Goal: Task Accomplishment & Management: Use online tool/utility

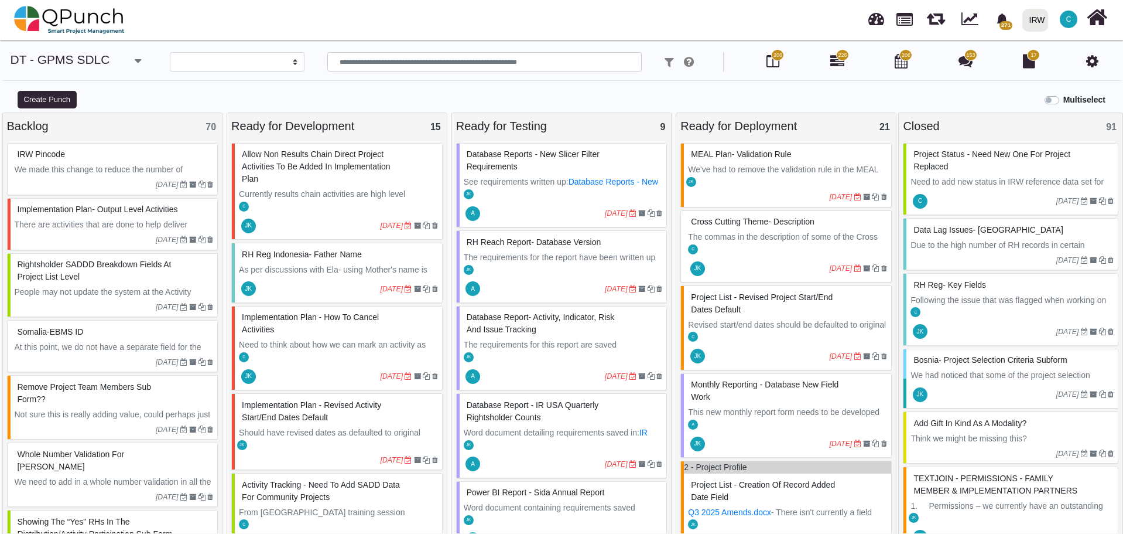
select select
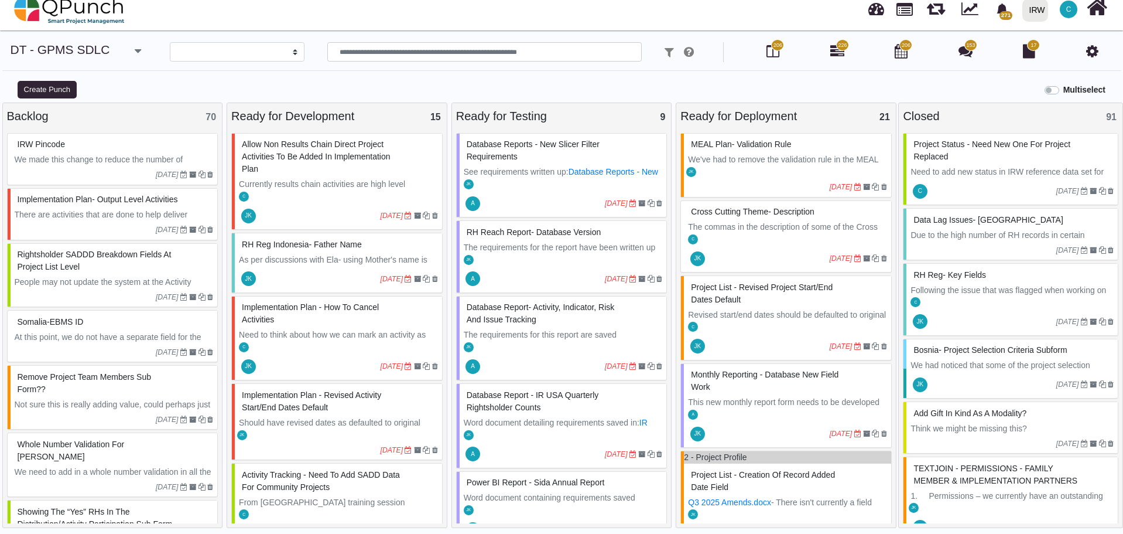
click at [761, 182] on div at bounding box center [758, 187] width 141 height 11
select select "**********"
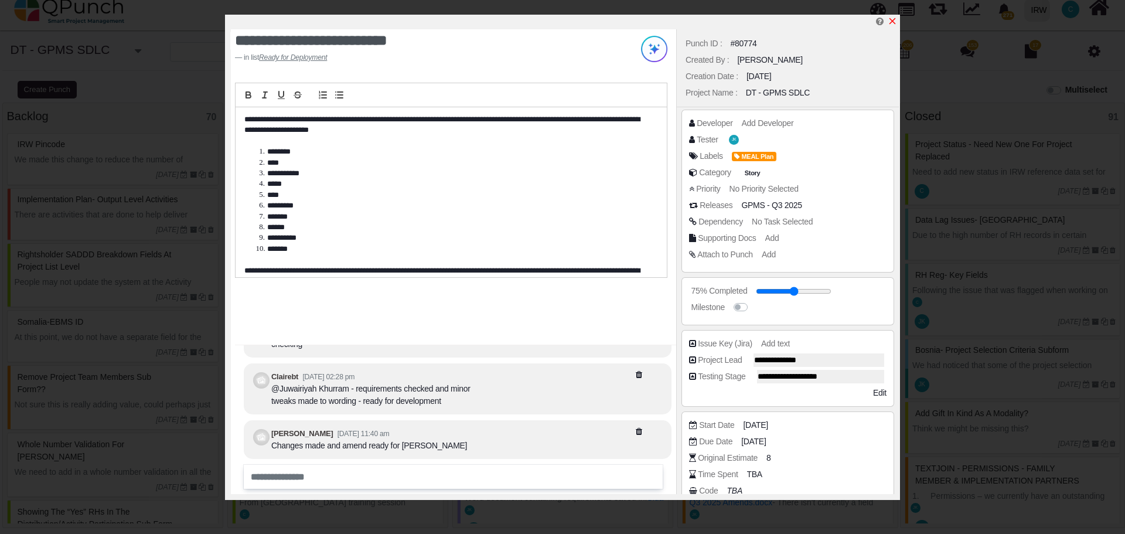
click at [892, 22] on icon "x" at bounding box center [891, 20] width 9 height 9
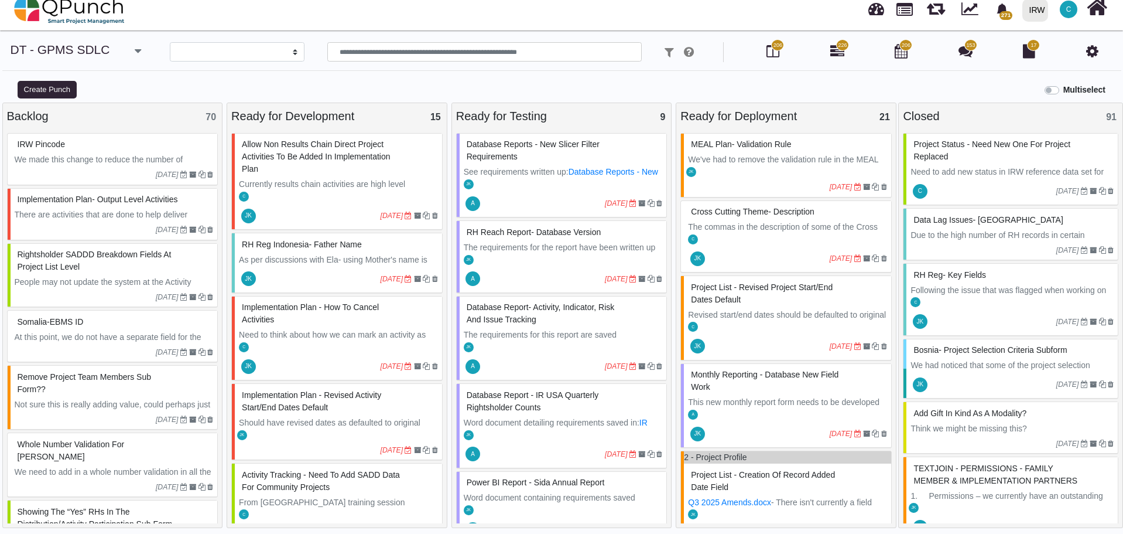
click at [808, 223] on p "The commas in the description of some of the Cross cutting themes was causing i…" at bounding box center [787, 252] width 199 height 62
select select "**********"
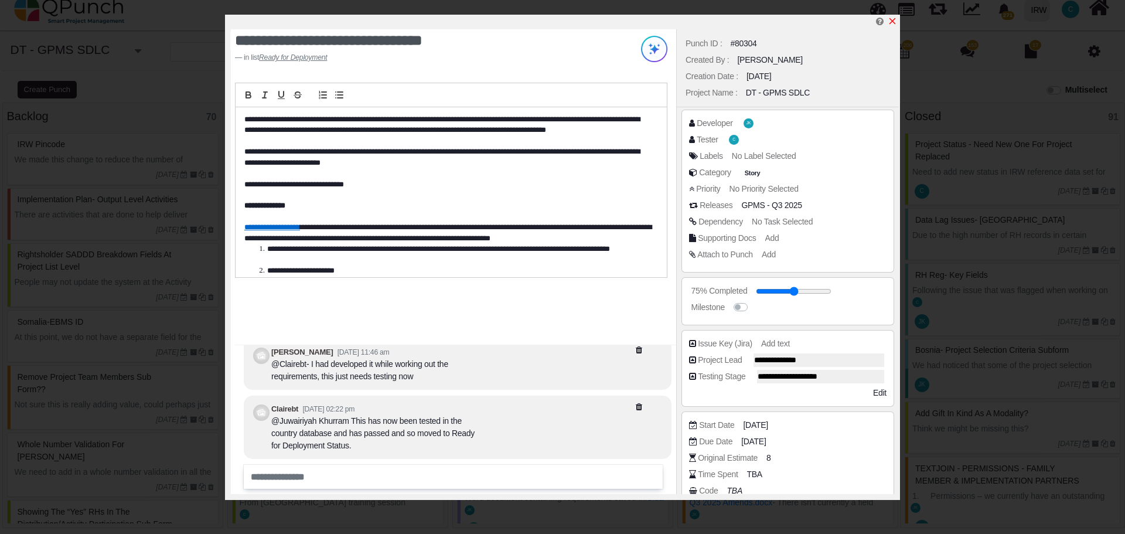
click at [891, 21] on icon "x" at bounding box center [892, 21] width 6 height 6
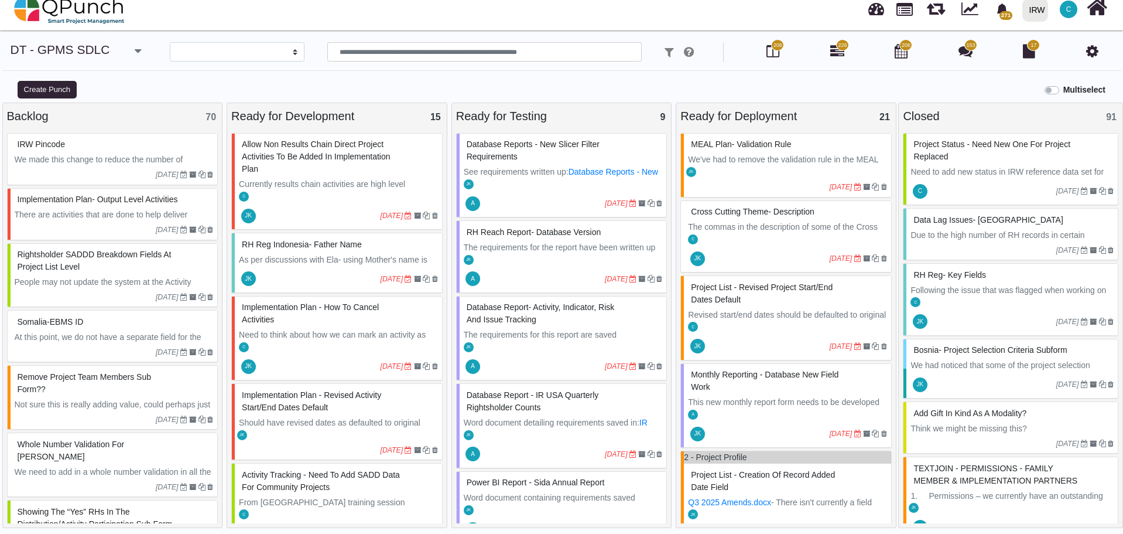
click at [793, 309] on p "Revised start/end dates should be defaulted to original so user only has to cha…" at bounding box center [787, 321] width 199 height 25
select select "**********"
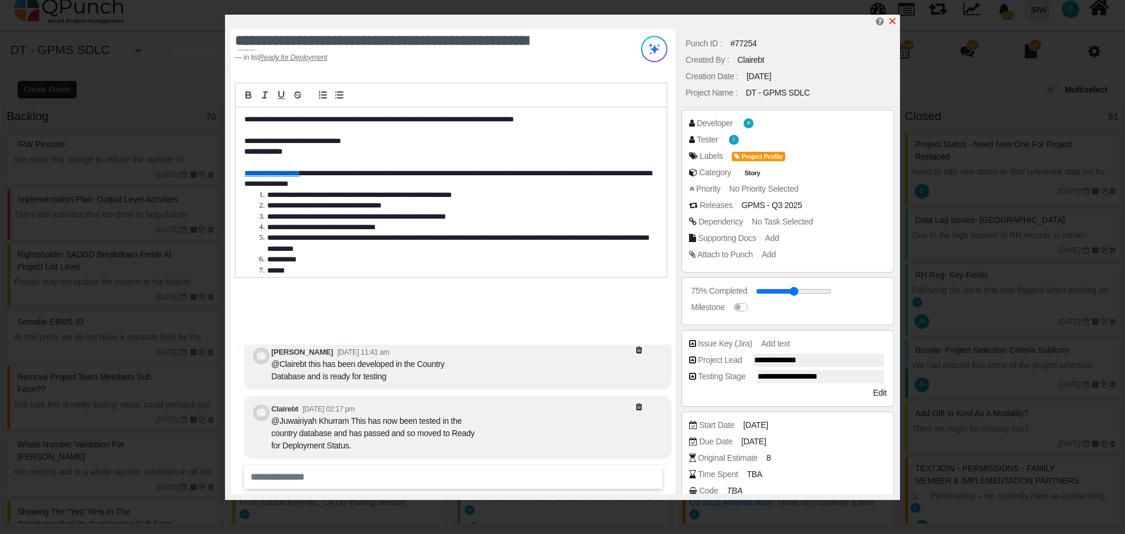
click at [892, 22] on icon "x" at bounding box center [892, 21] width 6 height 6
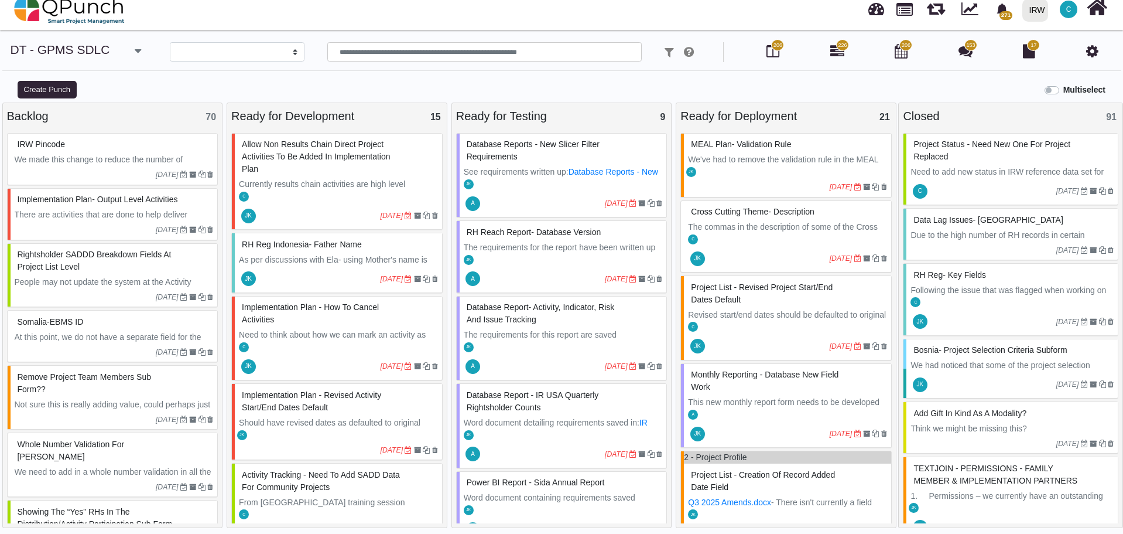
click at [346, 414] on div "Implementation plan - revised activity start/end dates default" at bounding box center [338, 401] width 199 height 30
select select "**********"
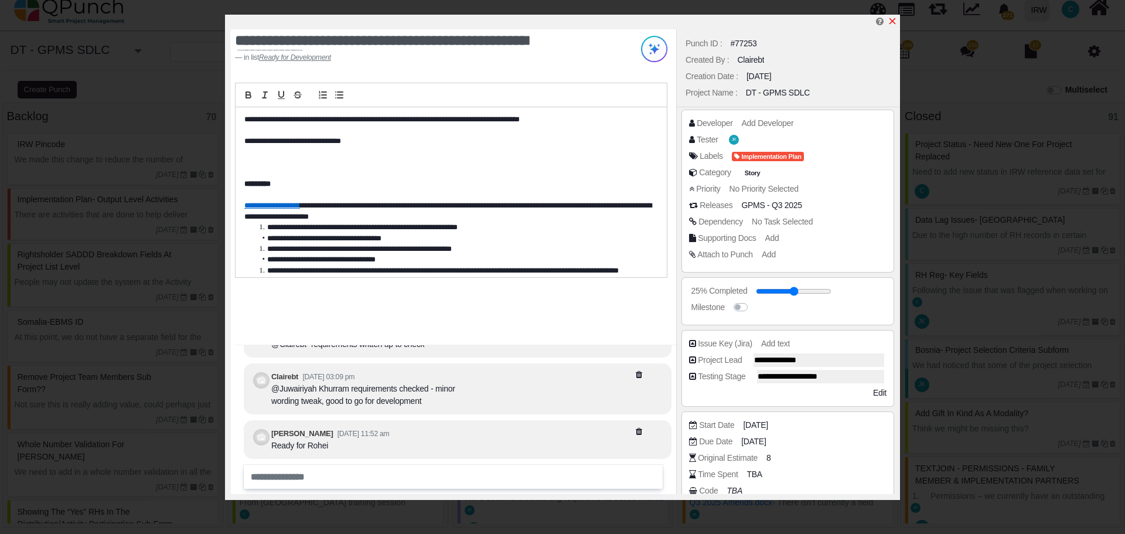
click at [895, 23] on icon "x" at bounding box center [891, 20] width 9 height 9
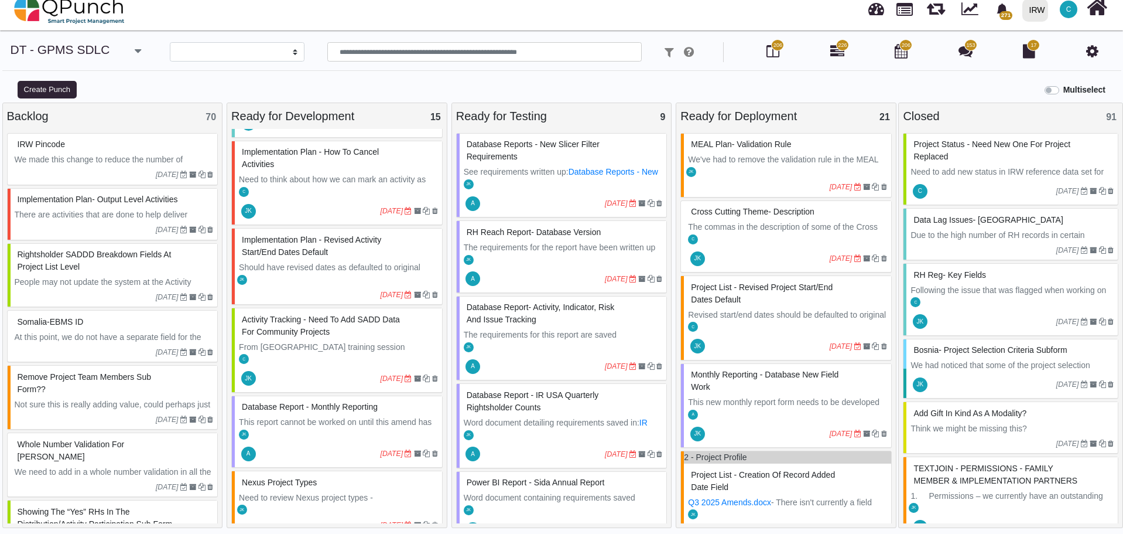
scroll to position [176, 0]
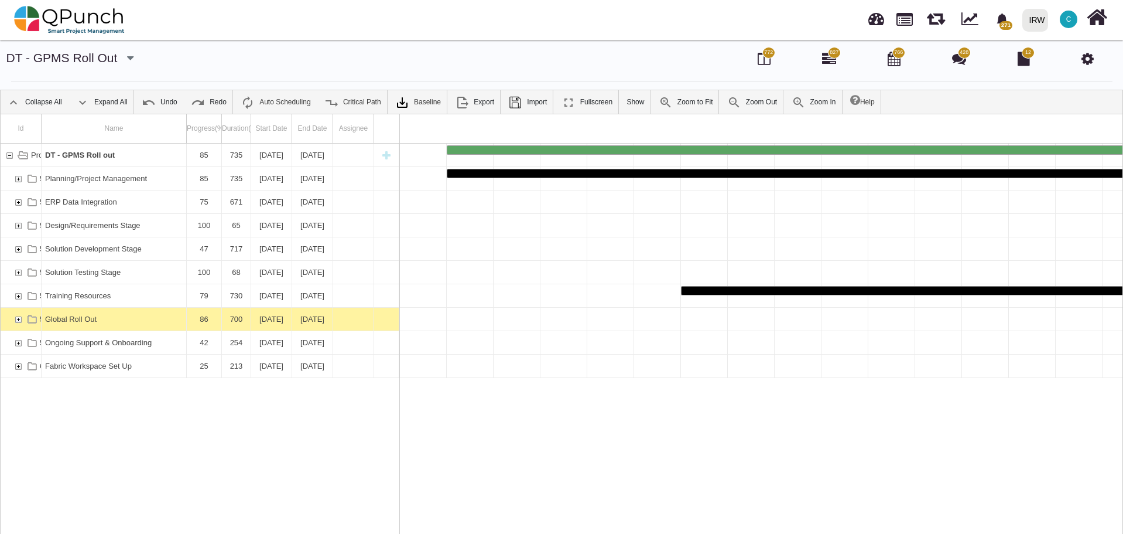
click at [19, 319] on div "54906" at bounding box center [18, 319] width 11 height 23
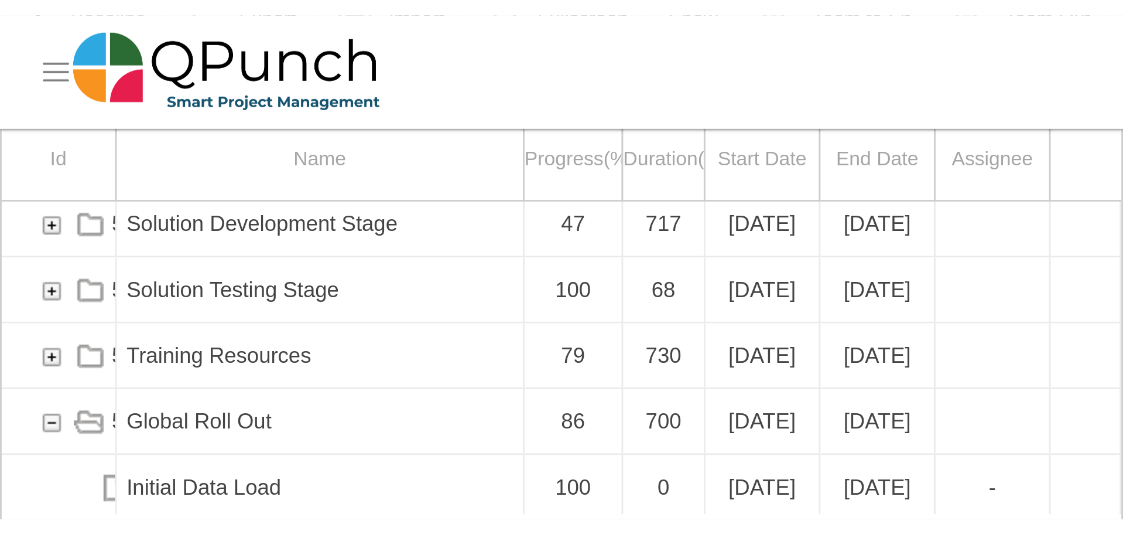
scroll to position [37, 0]
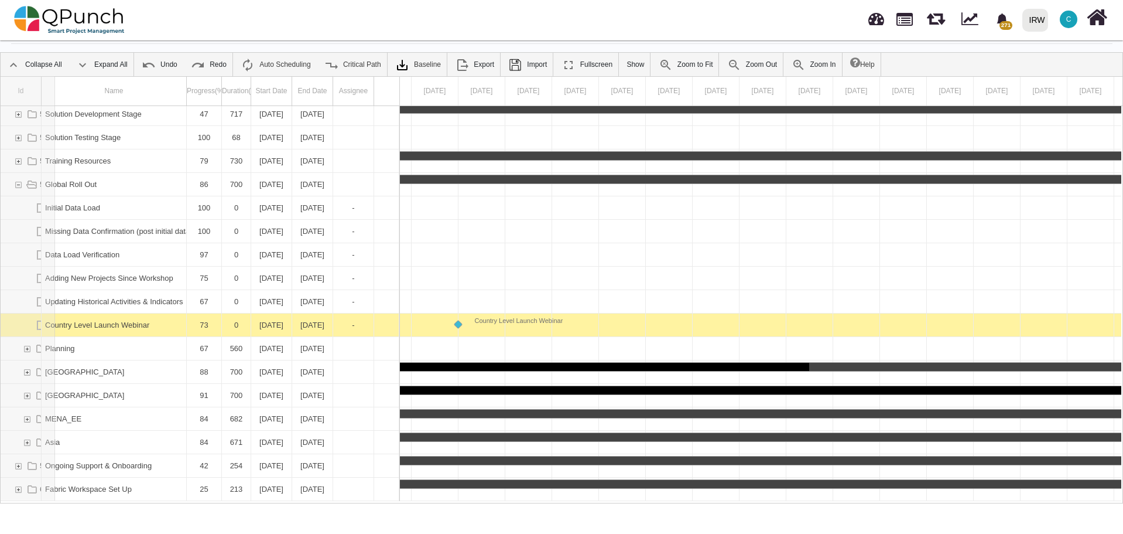
drag, startPoint x: 41, startPoint y: 91, endPoint x: 61, endPoint y: 93, distance: 20.0
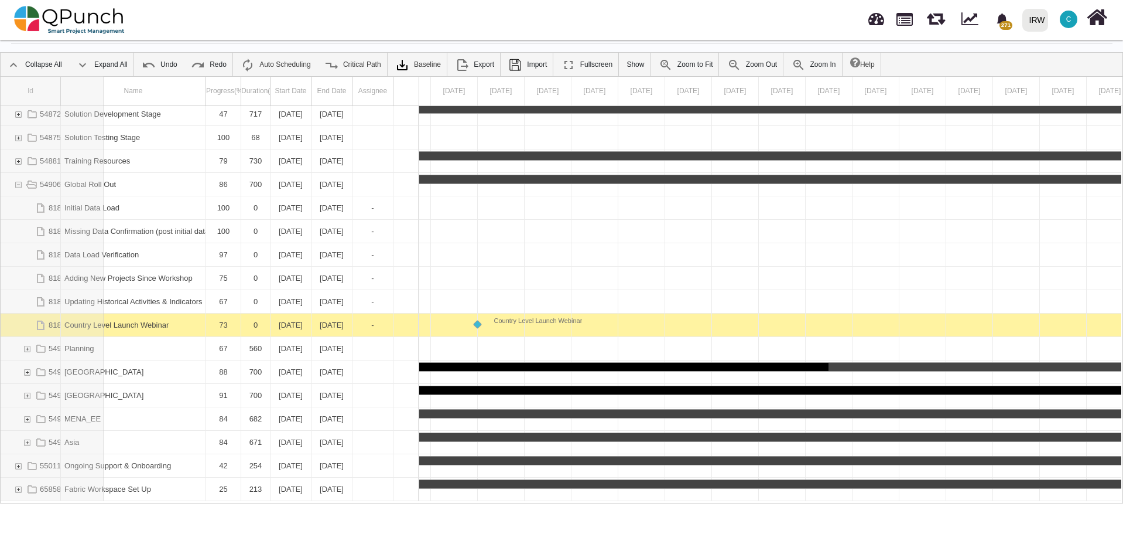
drag, startPoint x: 59, startPoint y: 91, endPoint x: 104, endPoint y: 98, distance: 45.1
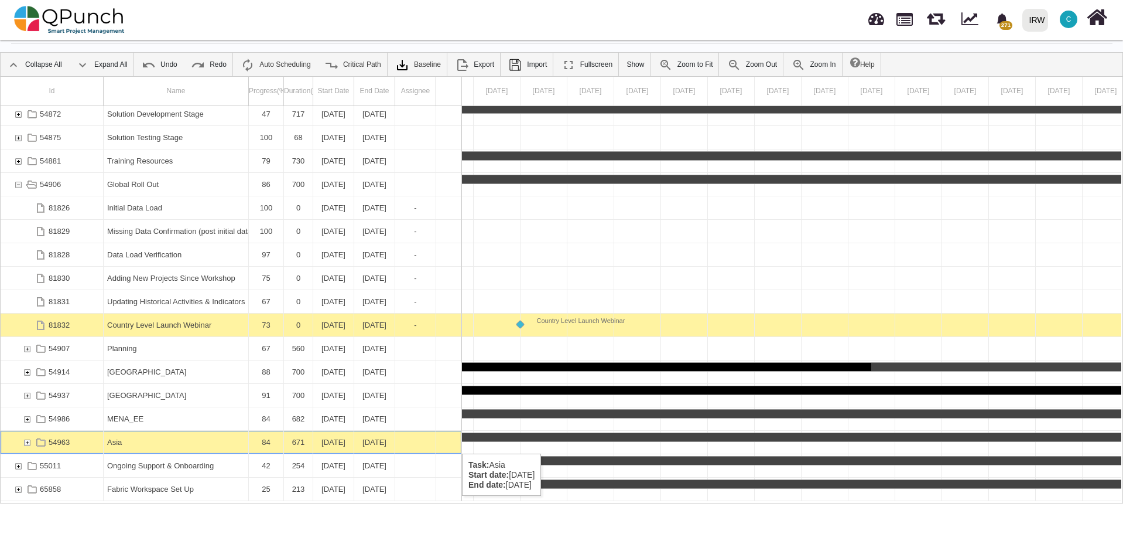
click at [28, 441] on div "54963" at bounding box center [27, 442] width 11 height 23
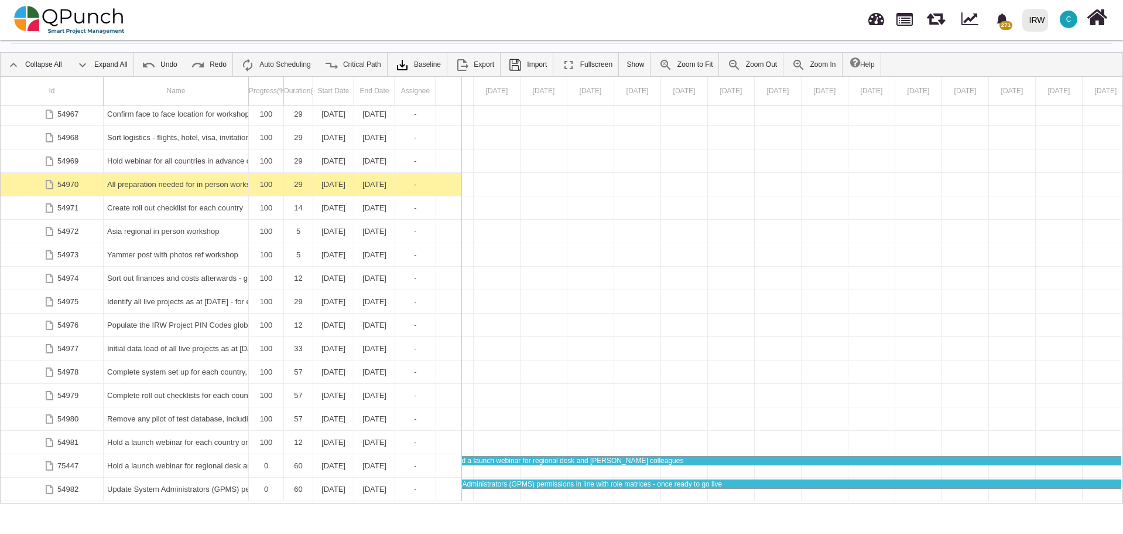
scroll to position [660, 0]
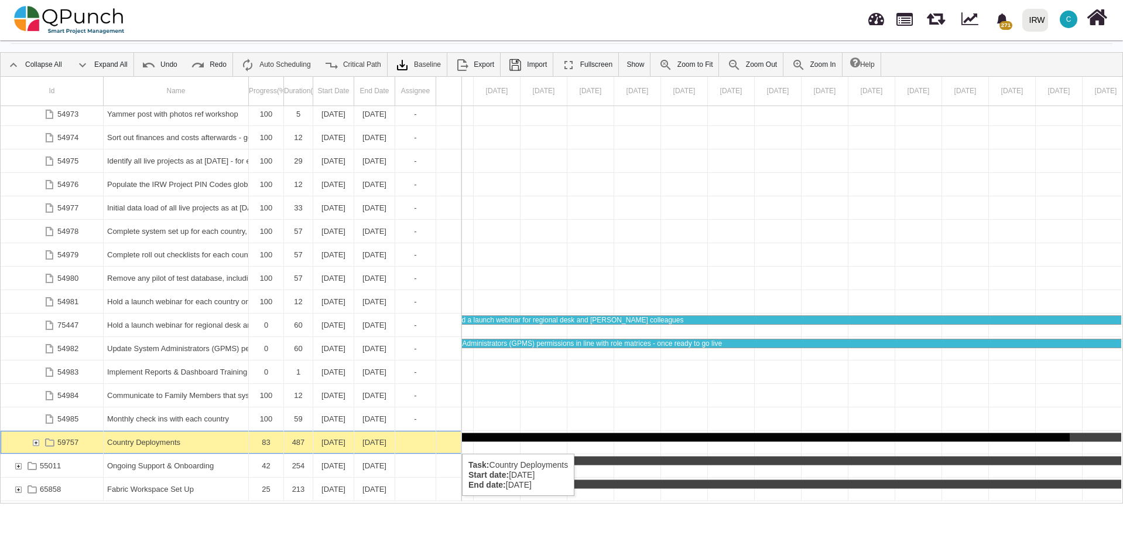
click at [35, 442] on div "59757" at bounding box center [35, 442] width 11 height 23
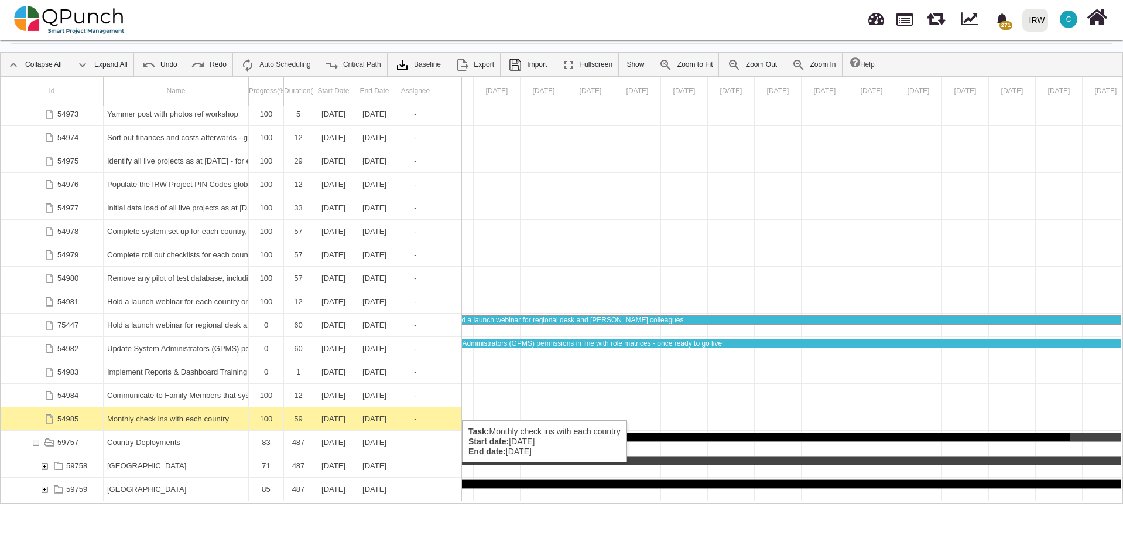
scroll to position [824, 0]
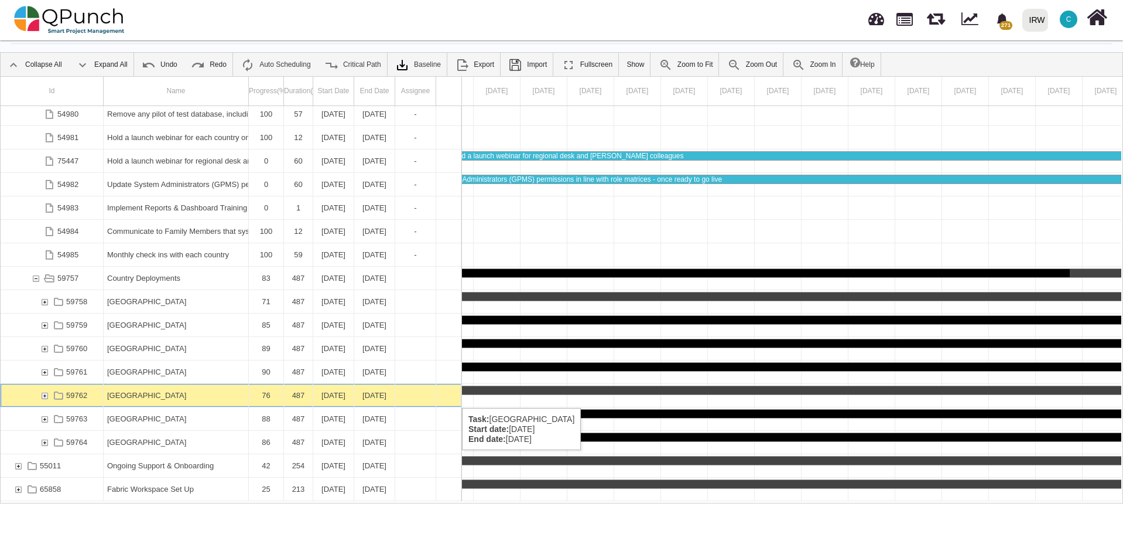
click at [46, 396] on div "59762" at bounding box center [44, 395] width 11 height 23
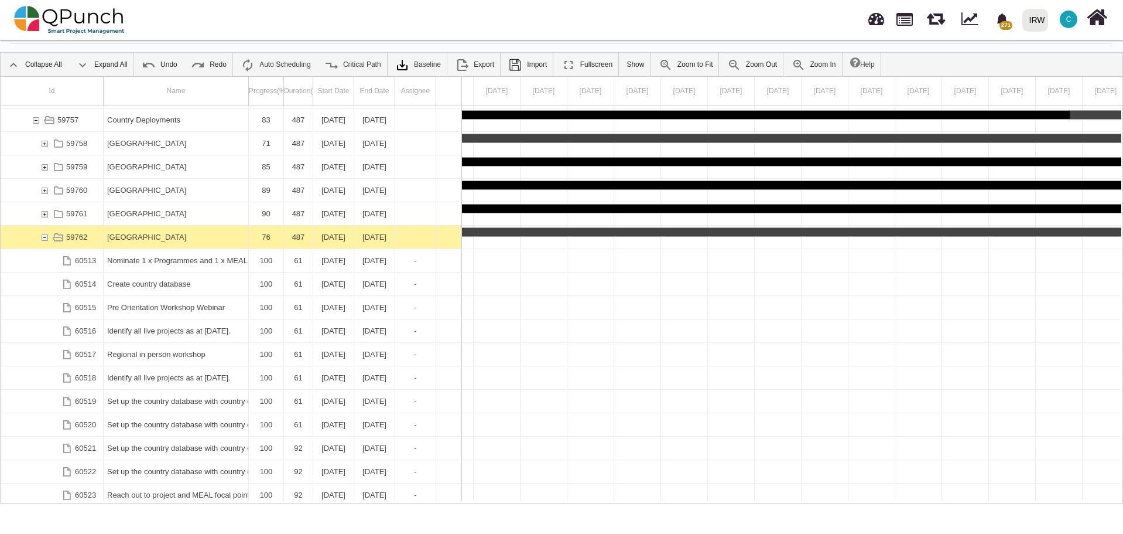
scroll to position [0, 0]
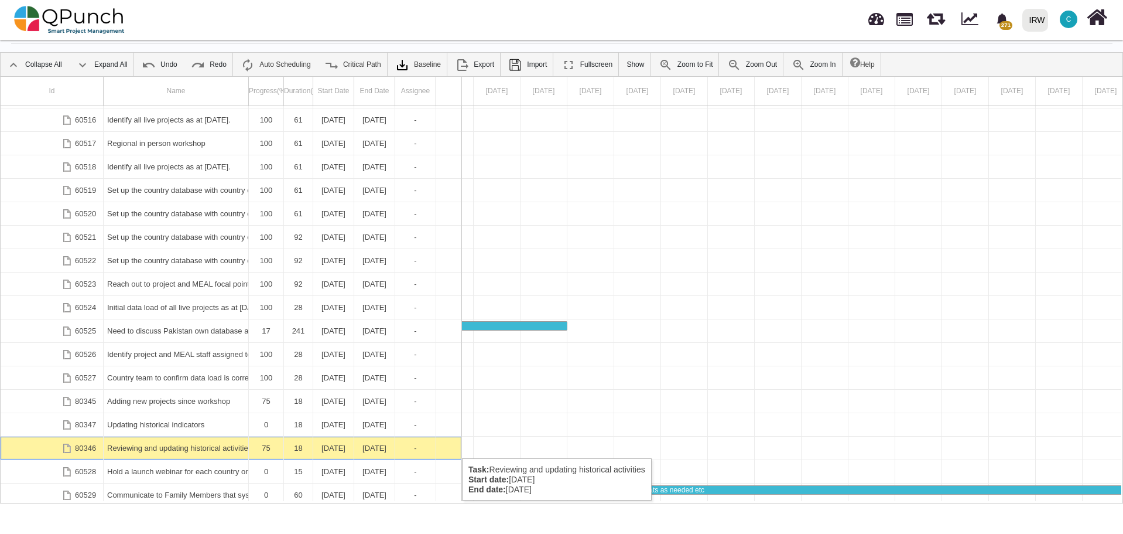
click at [153, 447] on div "Reviewing and updating historical activities" at bounding box center [176, 447] width 138 height 23
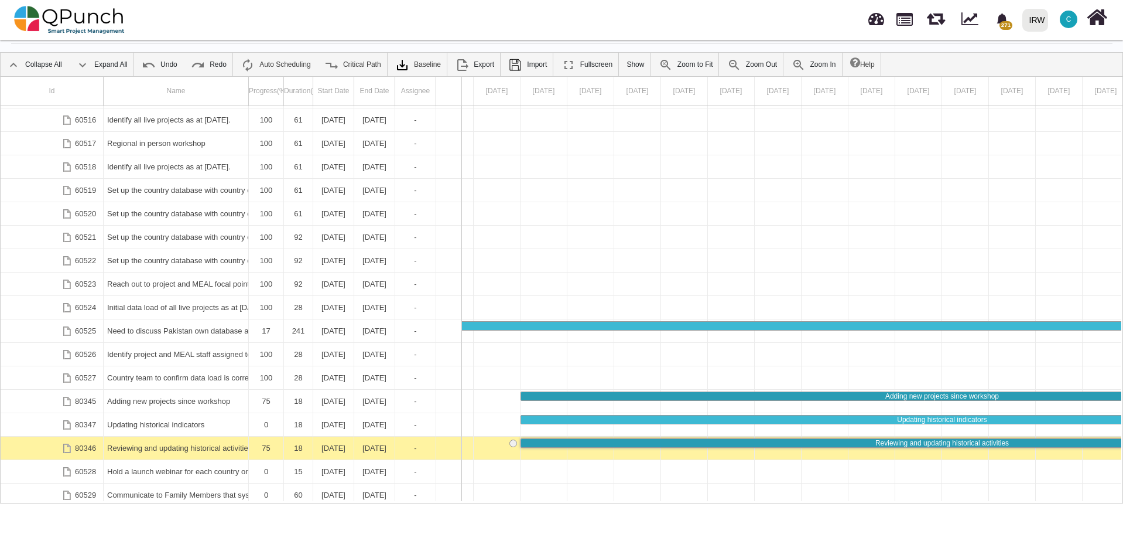
click at [153, 447] on div "Reviewing and updating historical activities" at bounding box center [176, 447] width 138 height 23
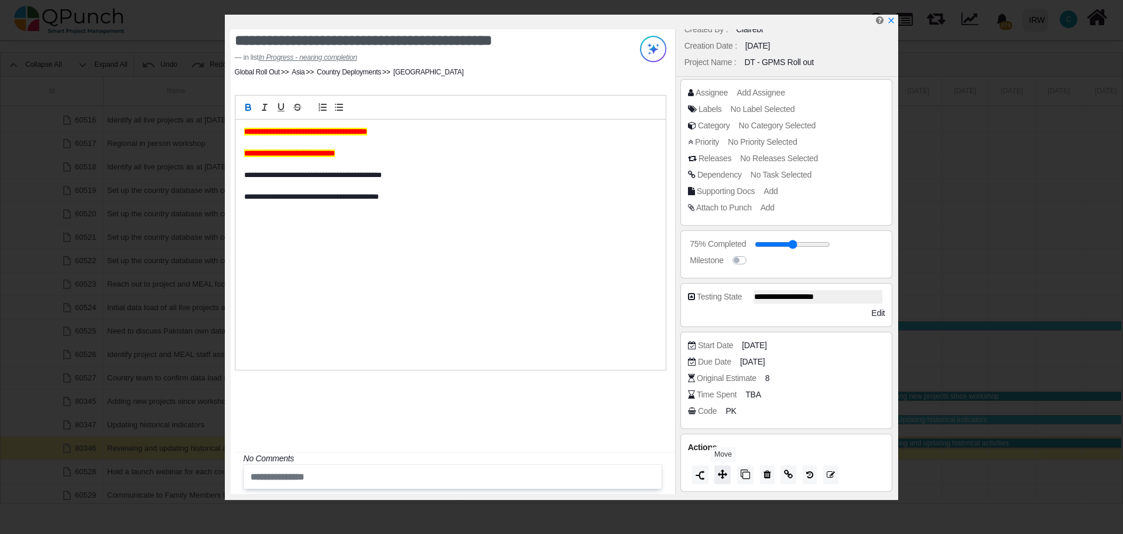
click at [724, 475] on icon at bounding box center [722, 473] width 9 height 9
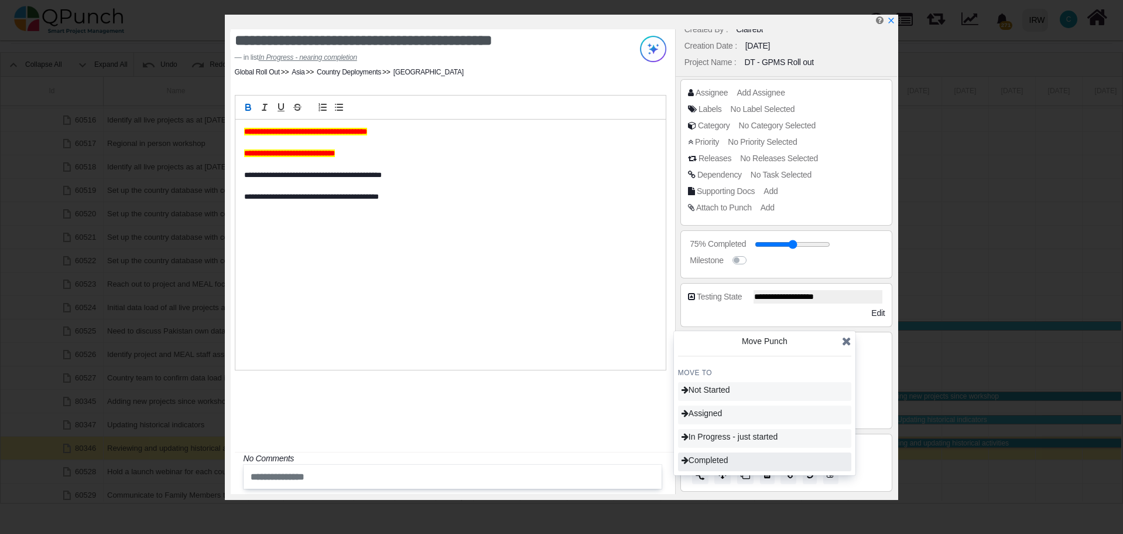
click at [727, 458] on span "Completed" at bounding box center [705, 459] width 47 height 9
type input "***"
